Goal: Task Accomplishment & Management: Manage account settings

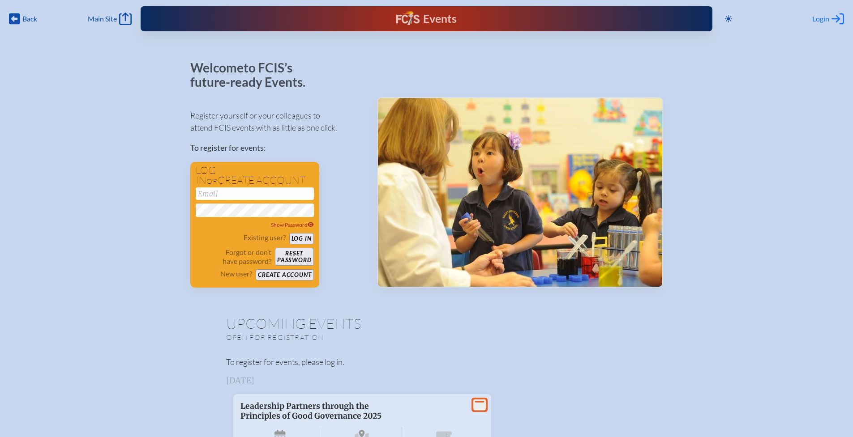
type input "[EMAIL_ADDRESS][DOMAIN_NAME]"
click at [825, 21] on span "Login" at bounding box center [820, 18] width 17 height 9
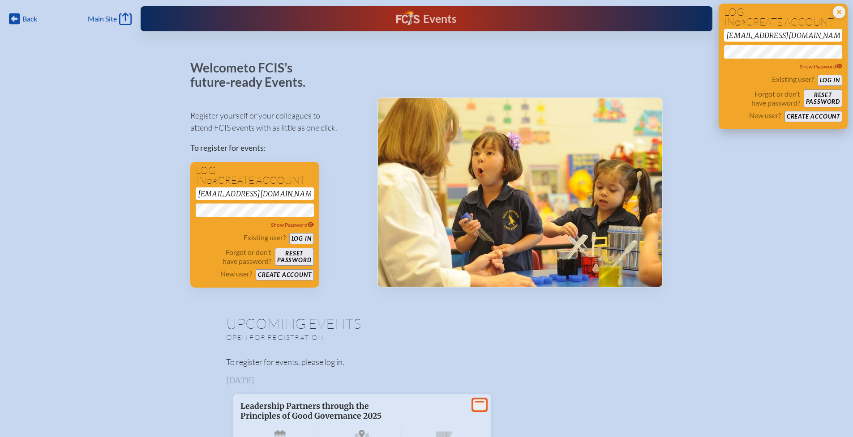
click at [830, 81] on button "Log in" at bounding box center [829, 80] width 25 height 11
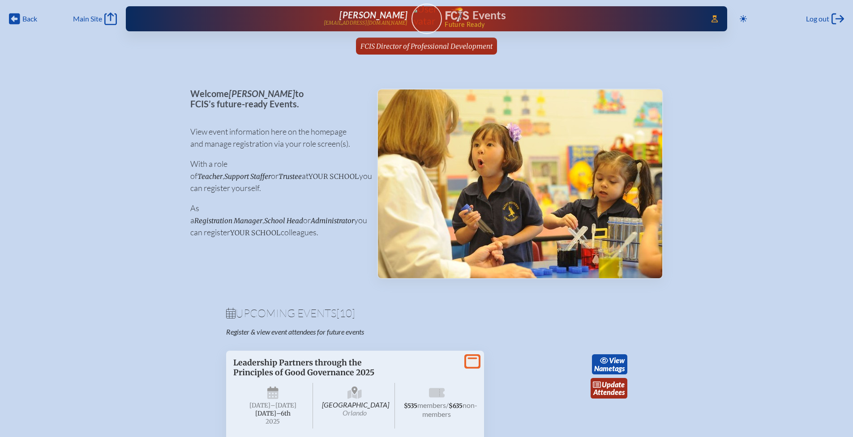
click at [399, 43] on span "FCIS Director of Professional Development" at bounding box center [426, 46] width 132 height 9
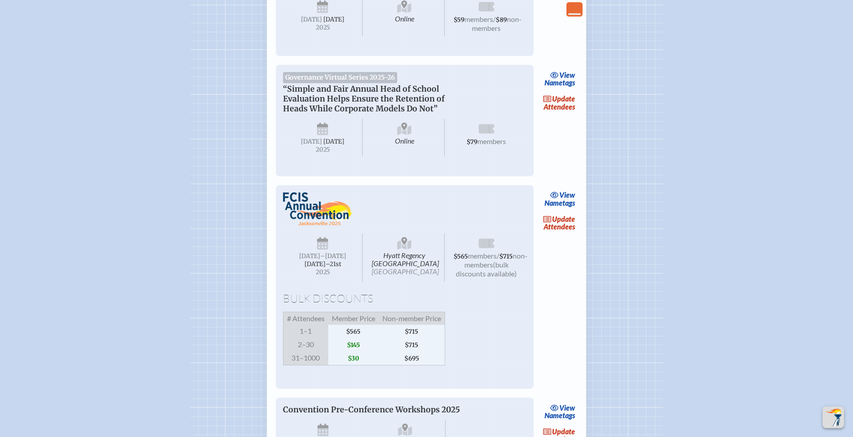
scroll to position [846, 0]
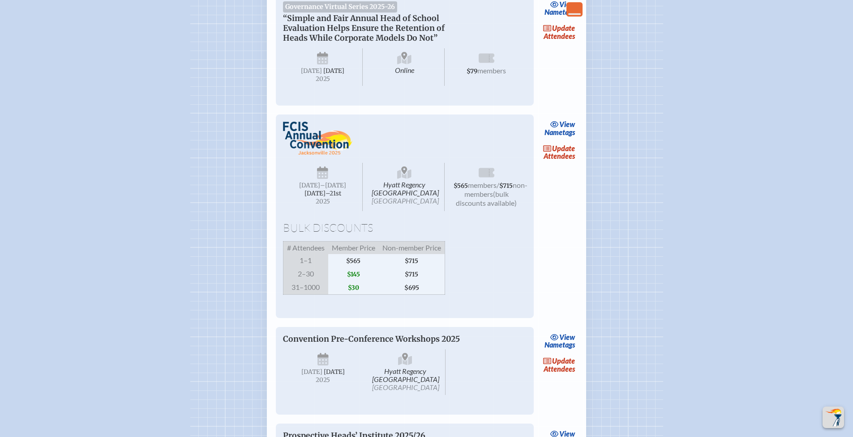
click at [558, 163] on link "update Attendees" at bounding box center [559, 152] width 37 height 21
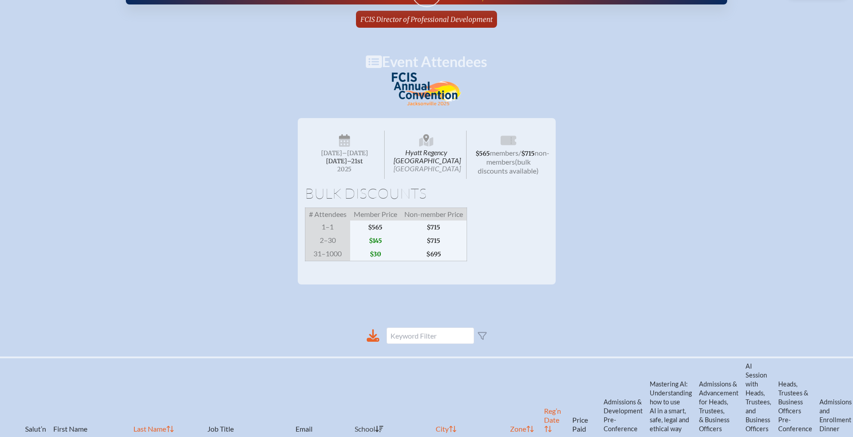
scroll to position [160, 0]
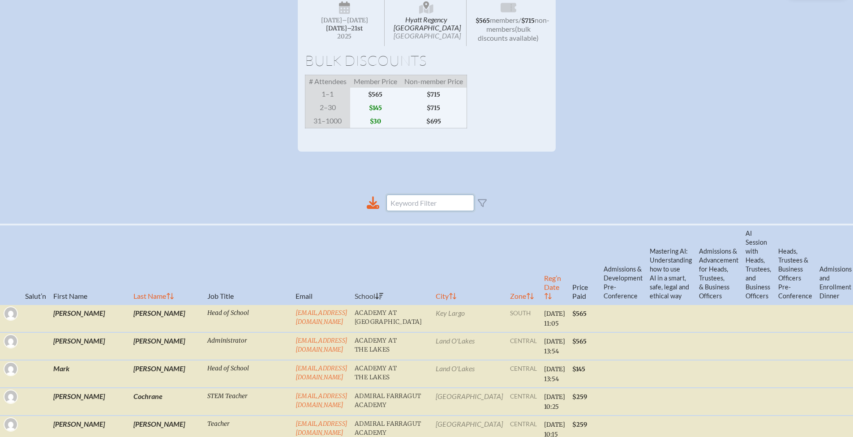
click at [460, 211] on input at bounding box center [430, 203] width 88 height 17
type input "Cam"
checkbox input "false"
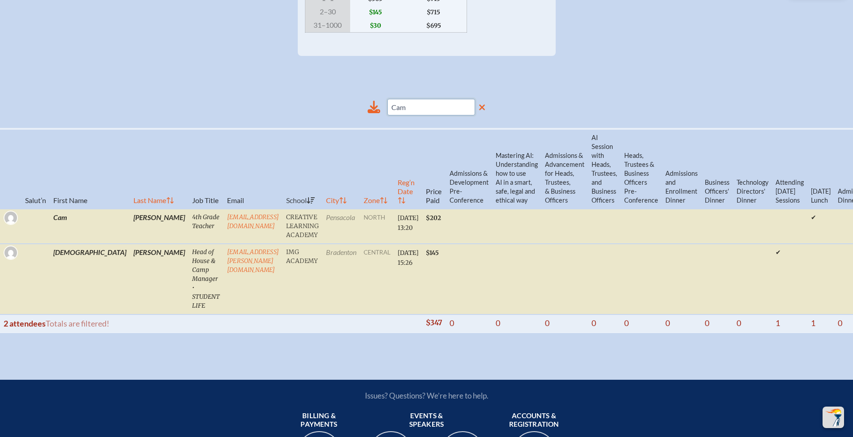
scroll to position [303, 0]
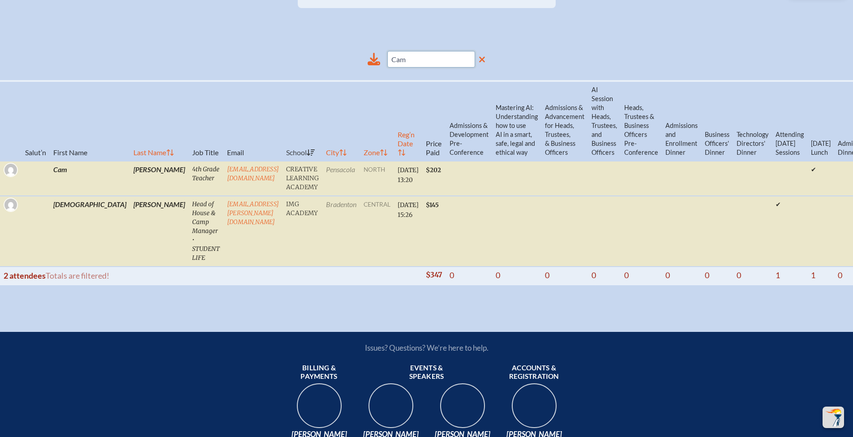
click at [377, 68] on div "Cam" at bounding box center [426, 59] width 215 height 31
type input "[PERSON_NAME]"
checkbox input "true"
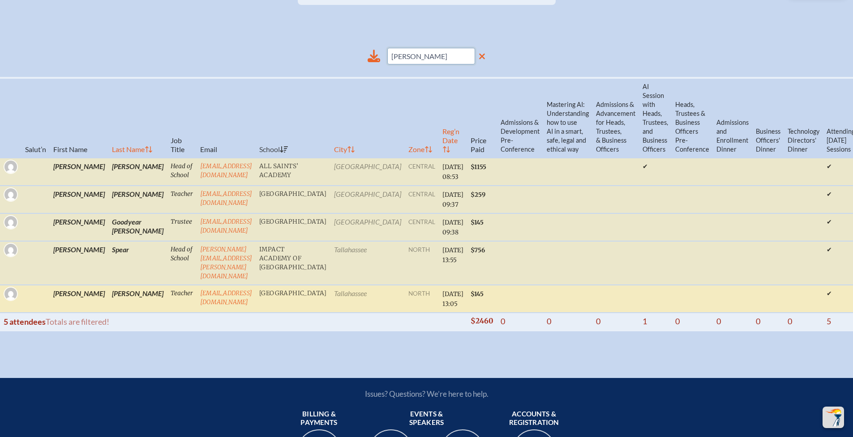
scroll to position [307, 0]
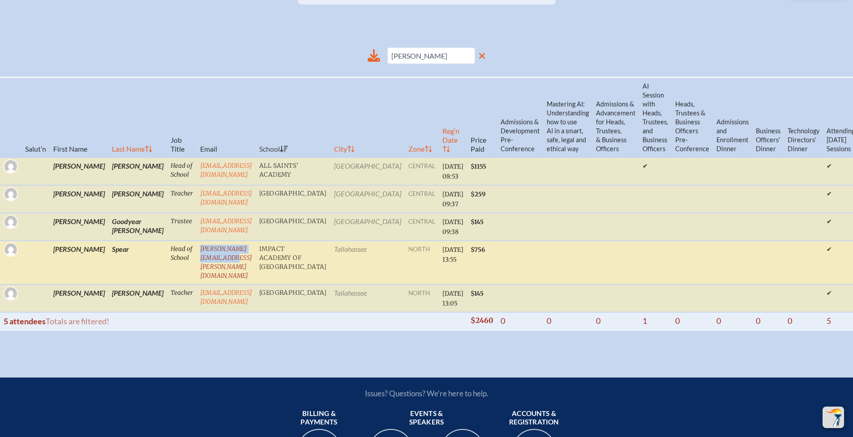
drag, startPoint x: 225, startPoint y: 264, endPoint x: 151, endPoint y: 261, distance: 73.9
click at [196, 261] on td "[PERSON_NAME][EMAIL_ADDRESS][PERSON_NAME][DOMAIN_NAME]" at bounding box center [225, 263] width 59 height 44
copy link "[PERSON_NAME][EMAIL_ADDRESS][PERSON_NAME][DOMAIN_NAME]"
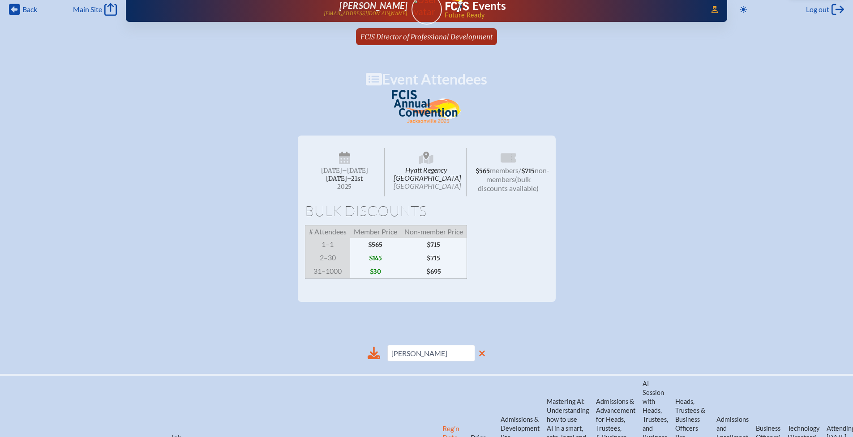
scroll to position [0, 0]
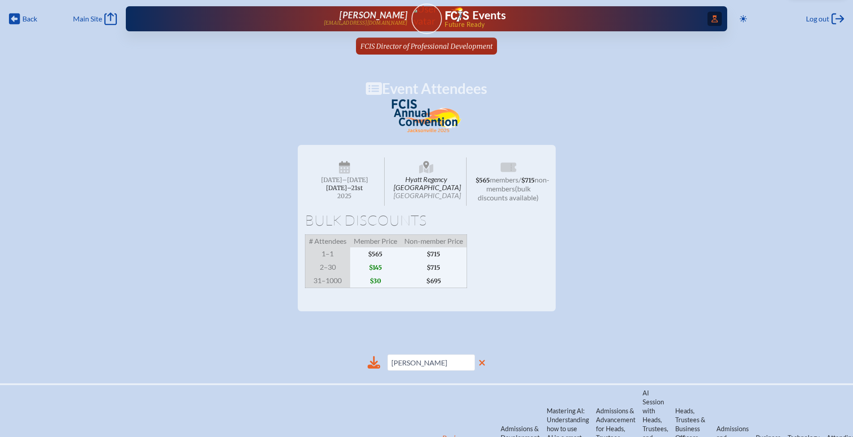
click at [714, 20] on span "Access Users..." at bounding box center [714, 19] width 14 height 14
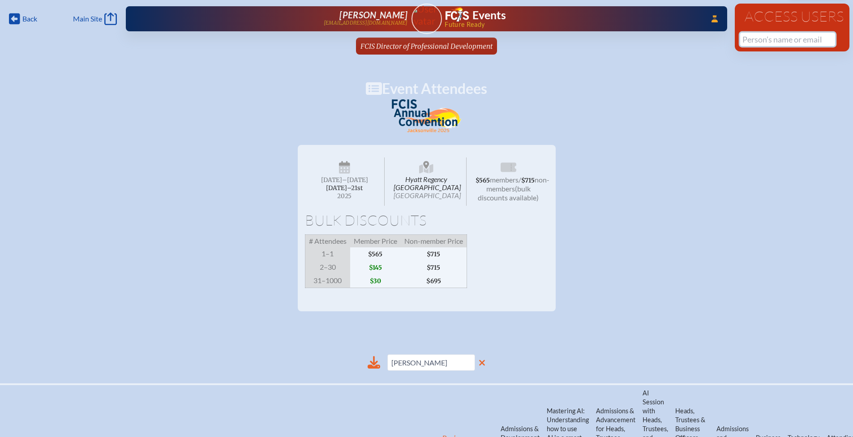
click at [764, 36] on input "text" at bounding box center [787, 39] width 95 height 13
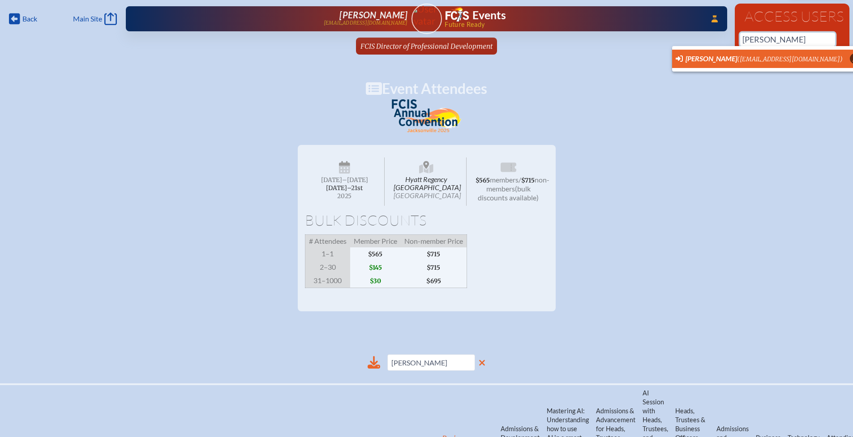
scroll to position [0, 7]
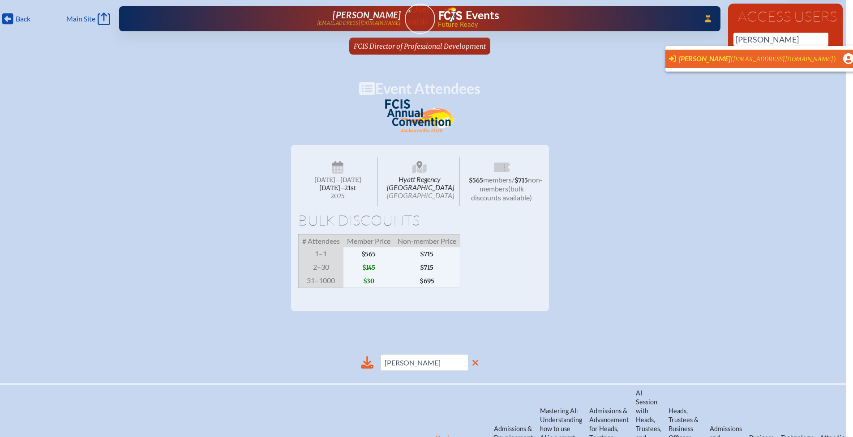
click at [761, 56] on span "([EMAIL_ADDRESS][DOMAIN_NAME])" at bounding box center [783, 59] width 106 height 8
type input "[EMAIL_ADDRESS][DOMAIN_NAME]"
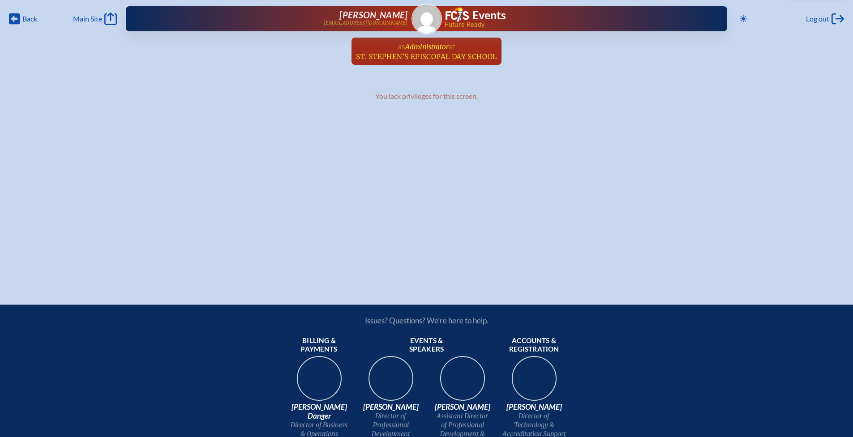
click at [430, 51] on span "at [GEOGRAPHIC_DATA]" at bounding box center [426, 51] width 141 height 20
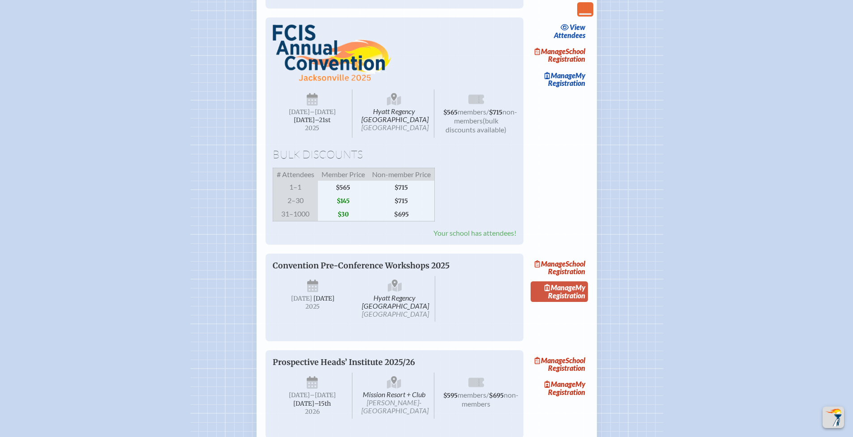
scroll to position [804, 0]
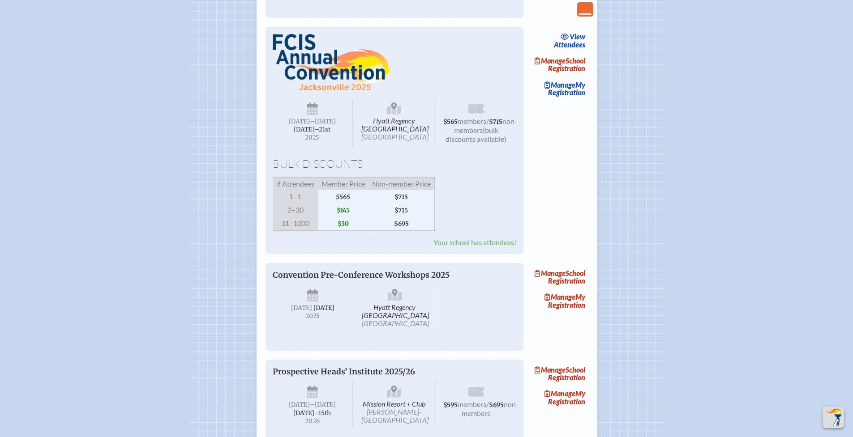
click at [569, 51] on link "view Attendees" at bounding box center [569, 40] width 36 height 21
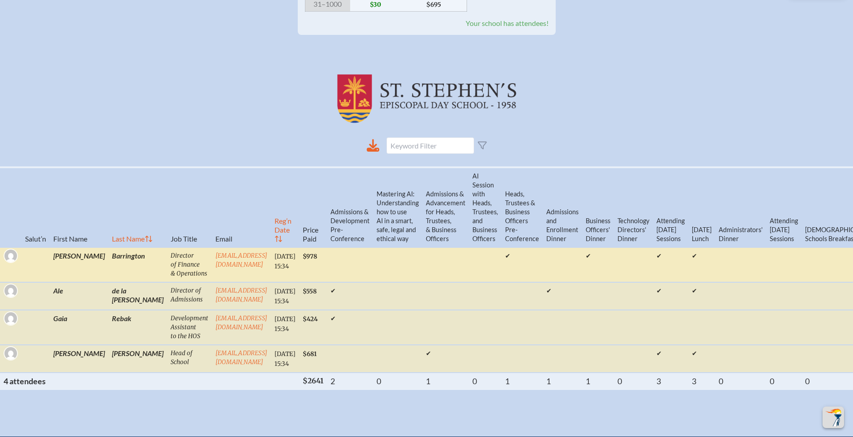
scroll to position [289, 0]
